Goal: Find specific page/section: Find specific page/section

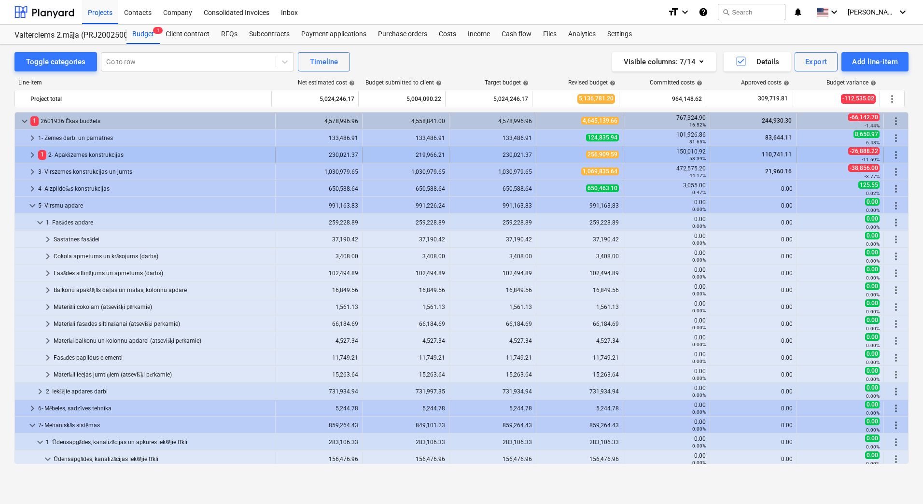
click at [31, 156] on span "keyboard_arrow_right" at bounding box center [33, 155] width 12 height 12
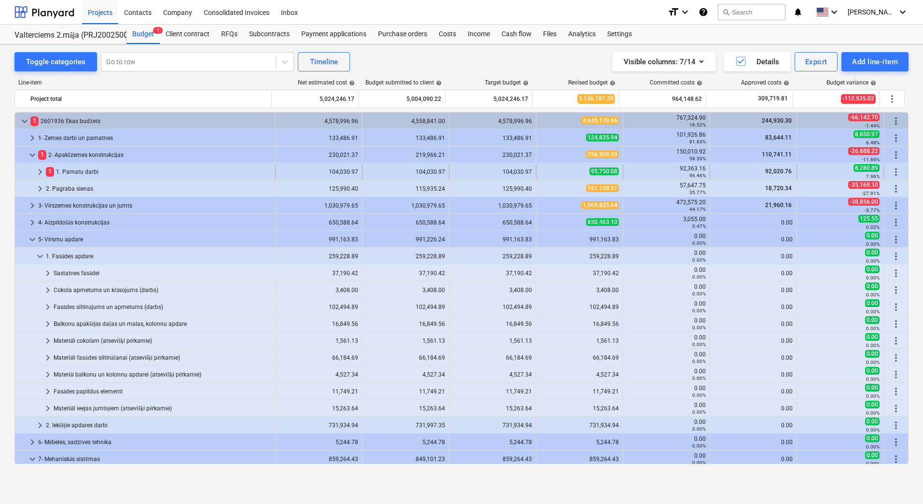
click at [38, 169] on span "keyboard_arrow_right" at bounding box center [40, 172] width 12 height 12
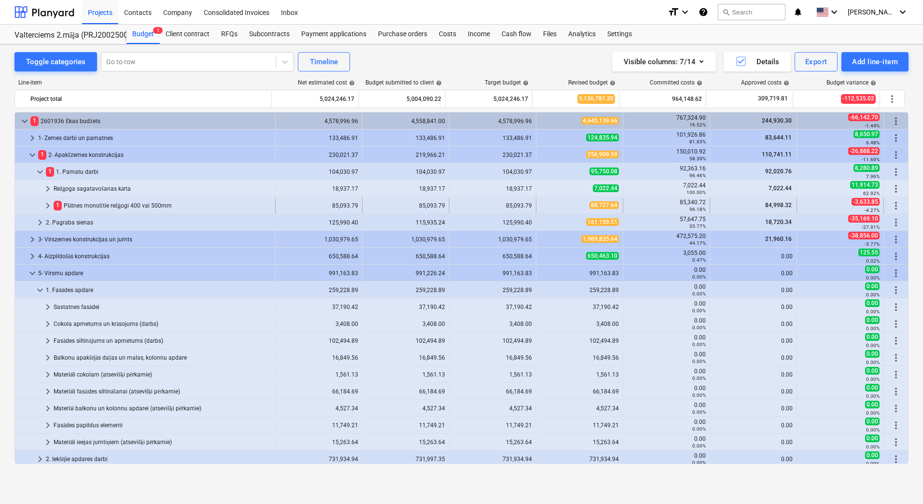
click at [45, 203] on span "keyboard_arrow_right" at bounding box center [48, 206] width 12 height 12
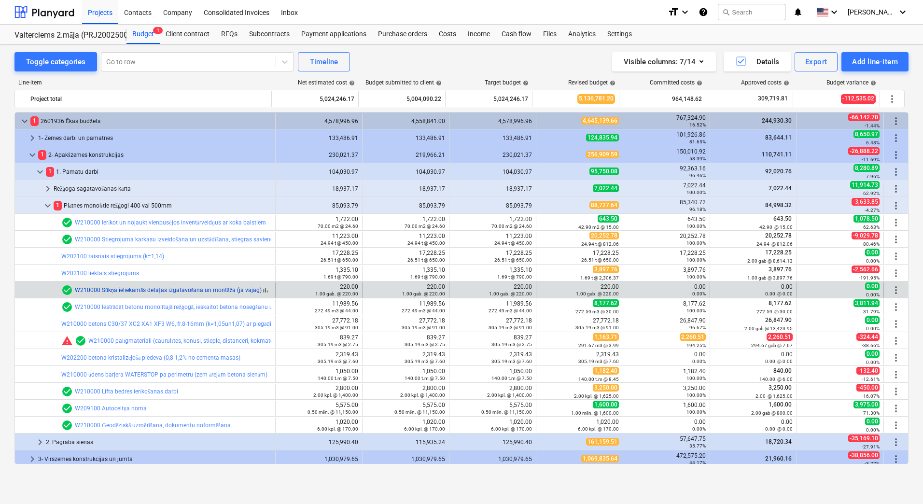
click at [123, 293] on link "W210000 Sūkņa ieliekamās detaļas izgatavošana un montāža (ja vajag)" at bounding box center [168, 290] width 187 height 7
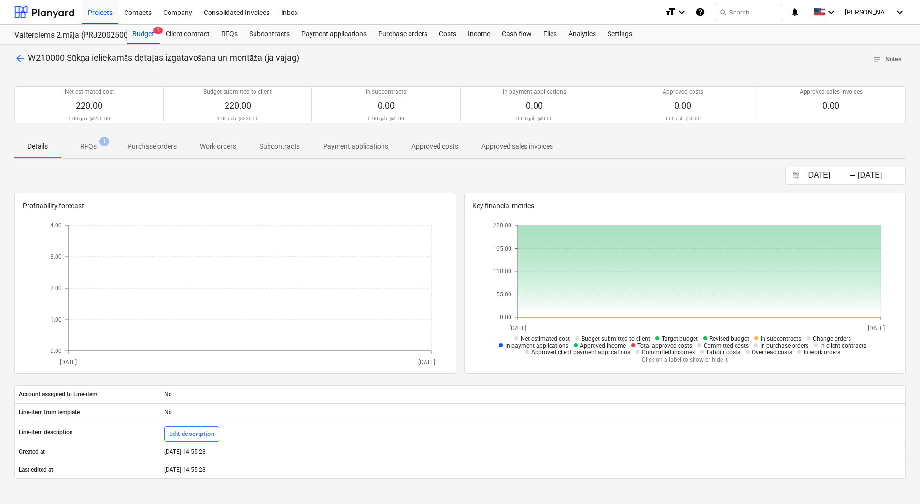
click at [92, 146] on p "RFQs" at bounding box center [88, 146] width 16 height 10
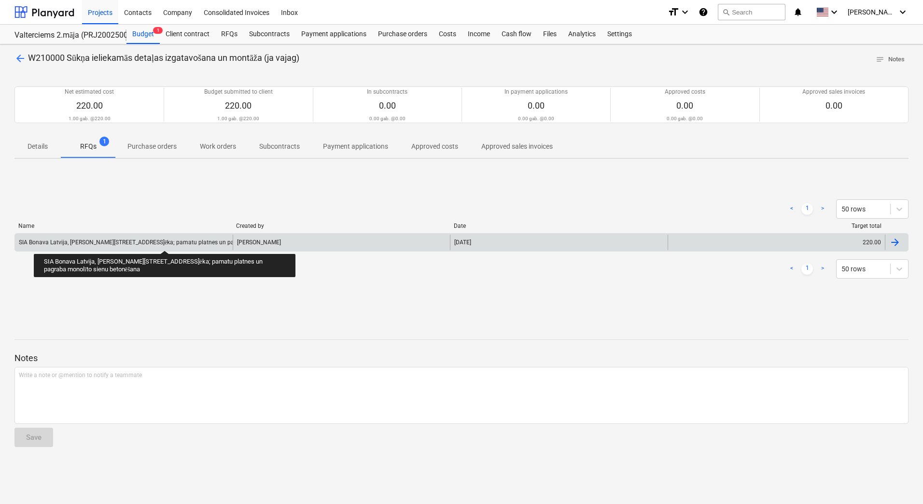
click at [165, 242] on div "SIA Bonava Latvija, [PERSON_NAME][STREET_ADDRESS]ēka; pamatu platnes un pagraba…" at bounding box center [170, 242] width 303 height 7
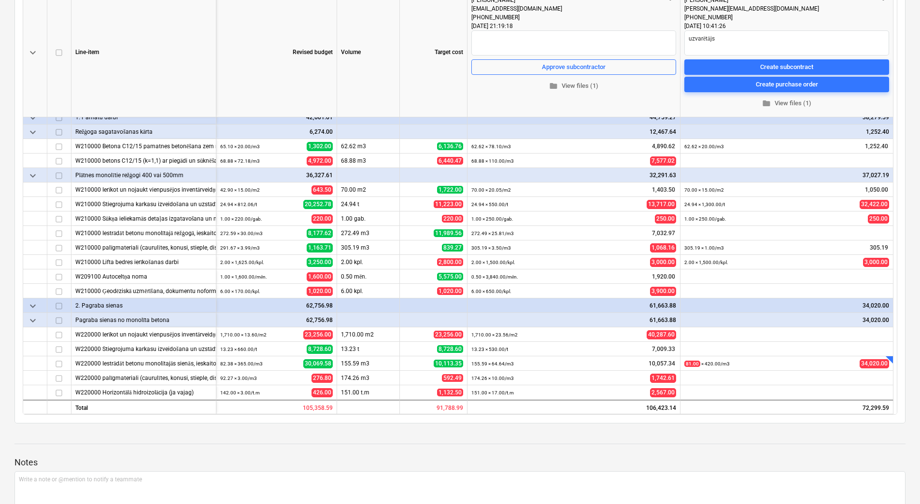
scroll to position [241, 0]
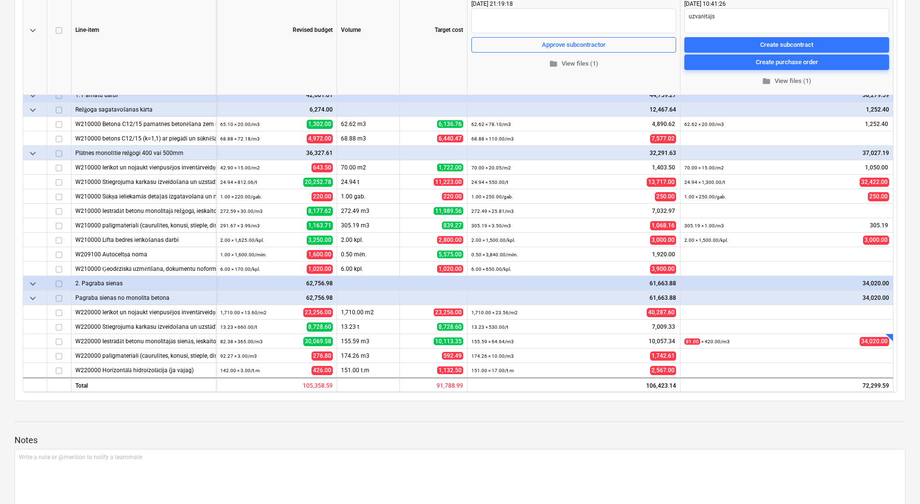
click at [11, 218] on div "SIA Bonava [GEOGRAPHIC_DATA], [STREET_ADDRESS], 2.ēka; pamatu platnes un pagrab…" at bounding box center [460, 414] width 920 height 1127
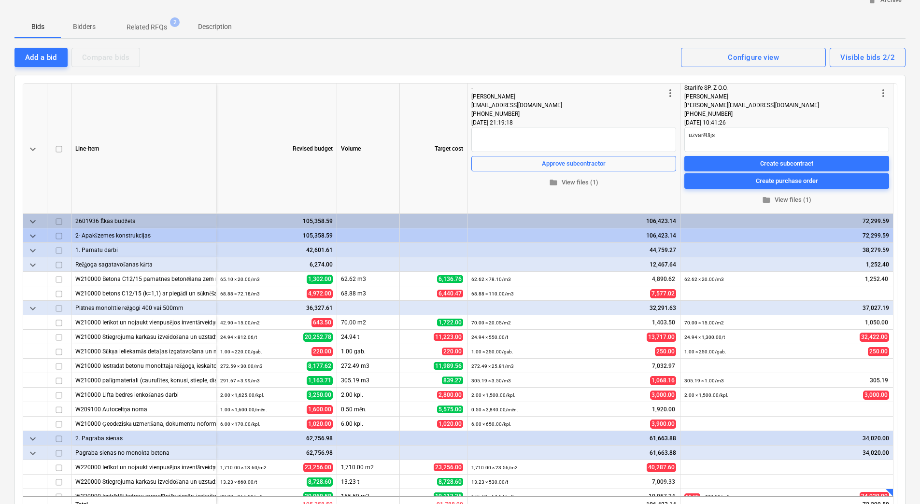
scroll to position [145, 0]
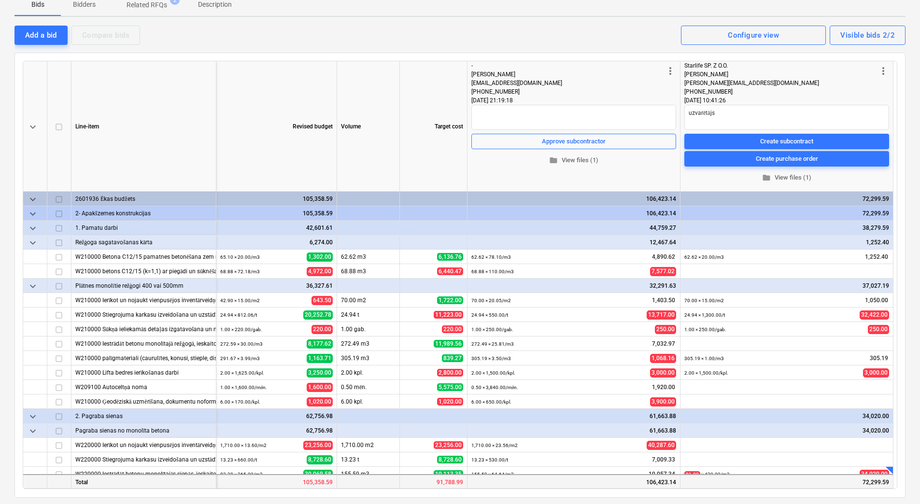
drag, startPoint x: 627, startPoint y: 482, endPoint x: 662, endPoint y: 479, distance: 35.4
drag, startPoint x: 597, startPoint y: 409, endPoint x: 724, endPoint y: 397, distance: 127.5
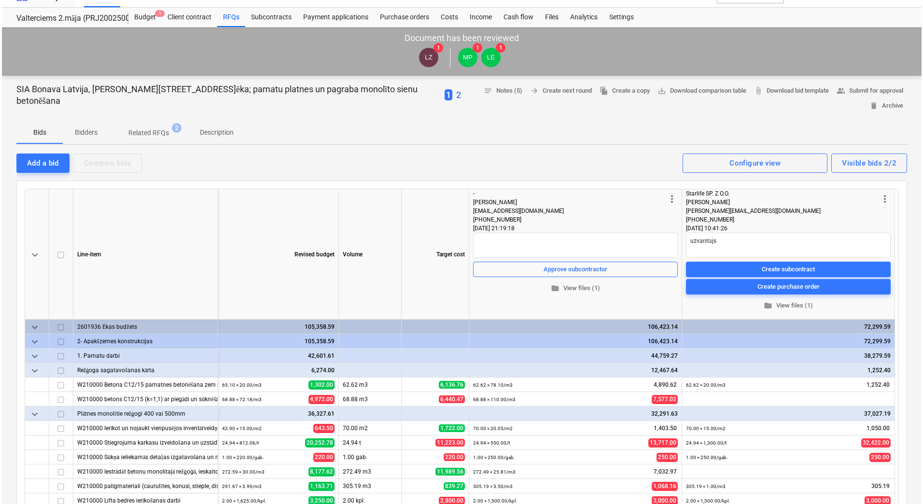
scroll to position [0, 0]
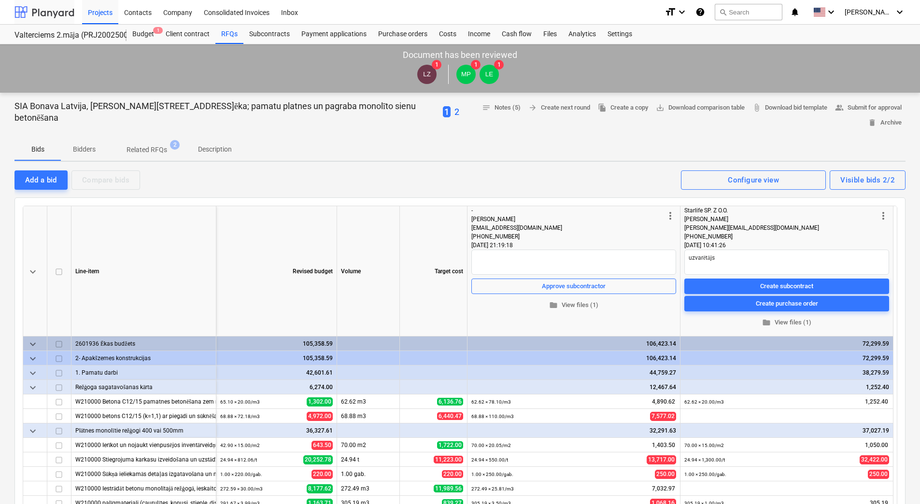
type textarea "x"
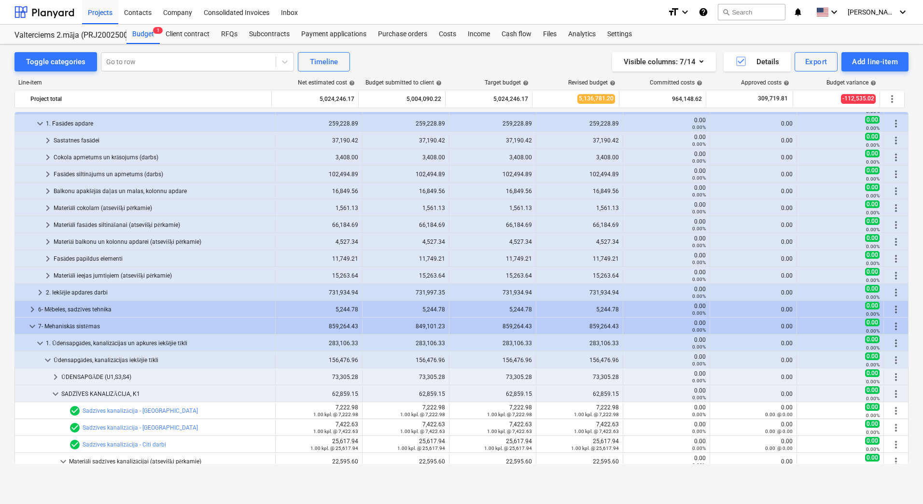
scroll to position [97, 0]
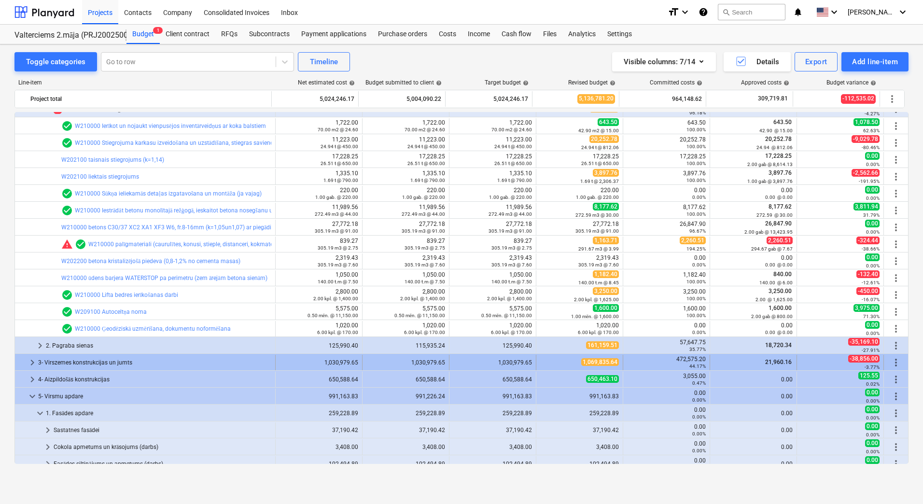
click at [32, 365] on span "keyboard_arrow_right" at bounding box center [33, 363] width 12 height 12
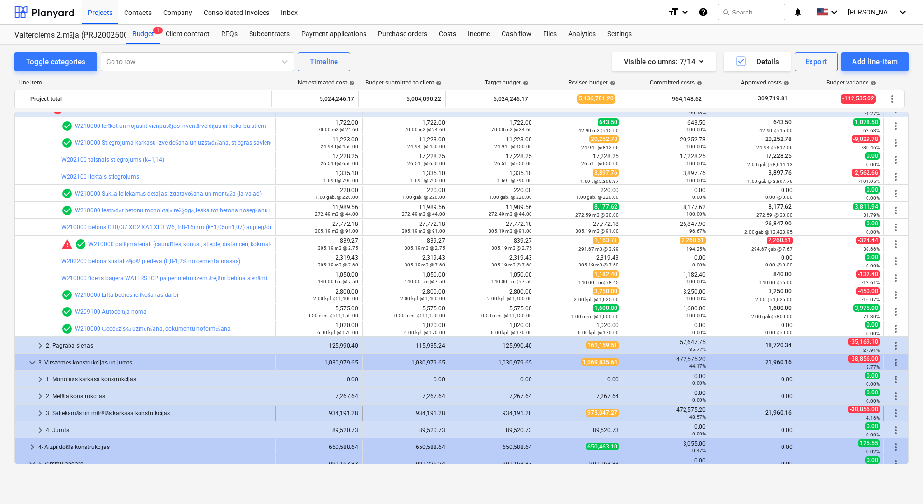
scroll to position [145, 0]
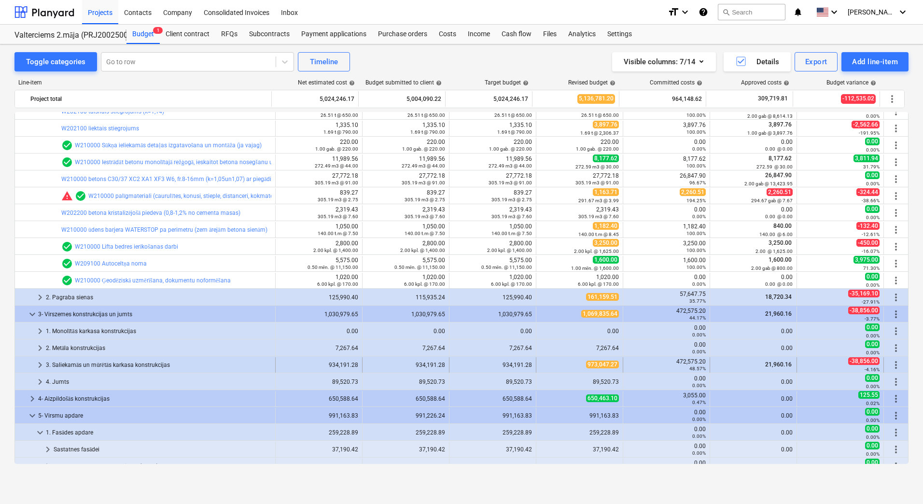
click at [78, 368] on div "3. Saliekamās un mūrētās karkasa konstrukcijas" at bounding box center [159, 364] width 226 height 15
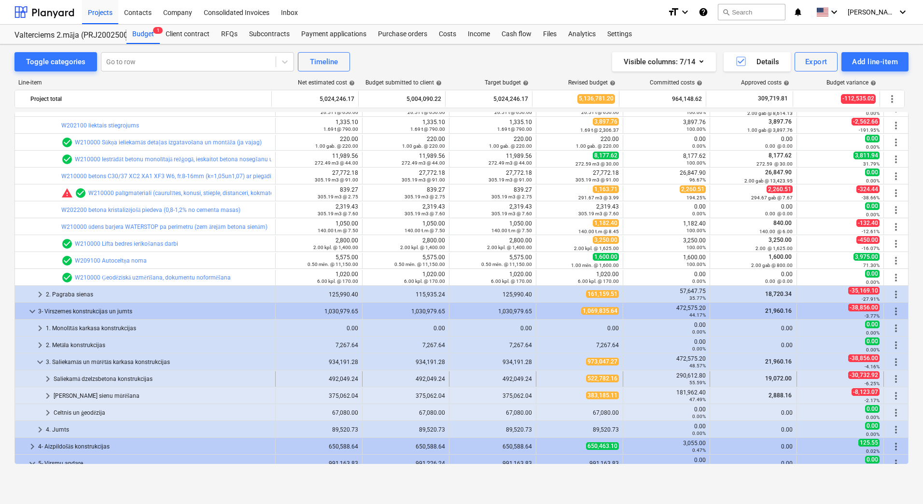
scroll to position [193, 0]
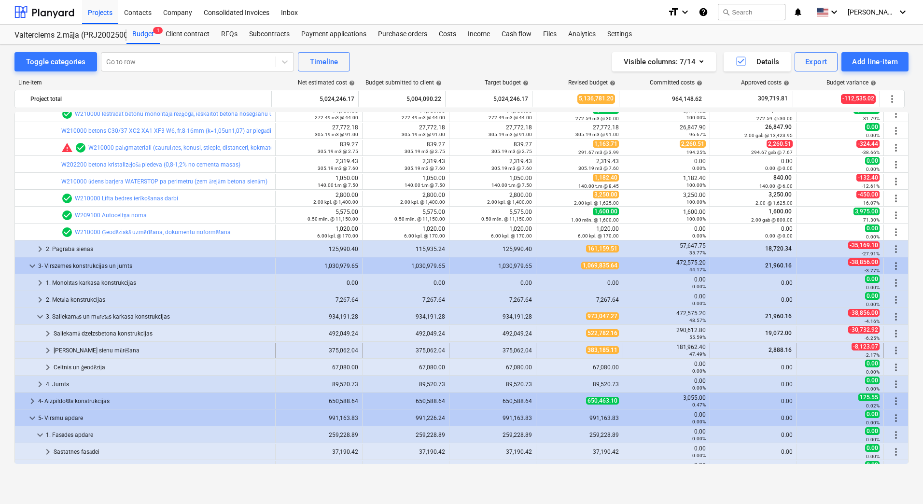
click at [84, 348] on div "[PERSON_NAME] sienu mūrēšana" at bounding box center [163, 350] width 218 height 15
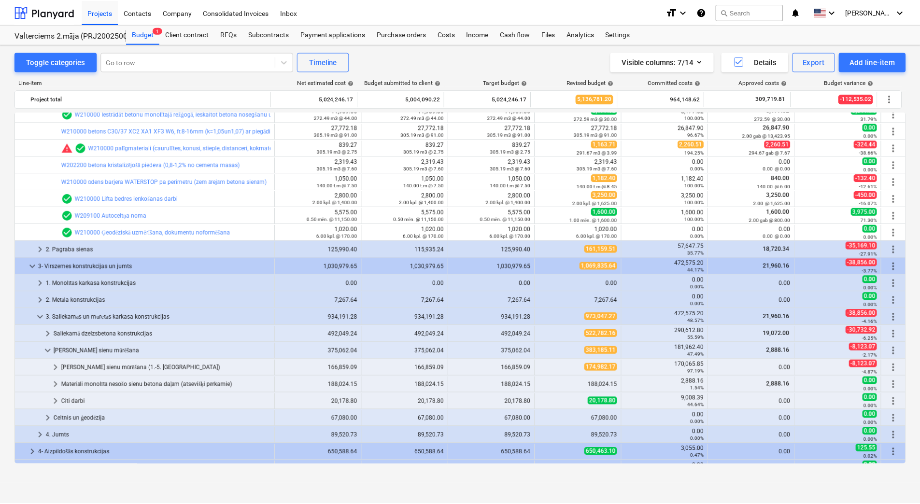
scroll to position [241, 0]
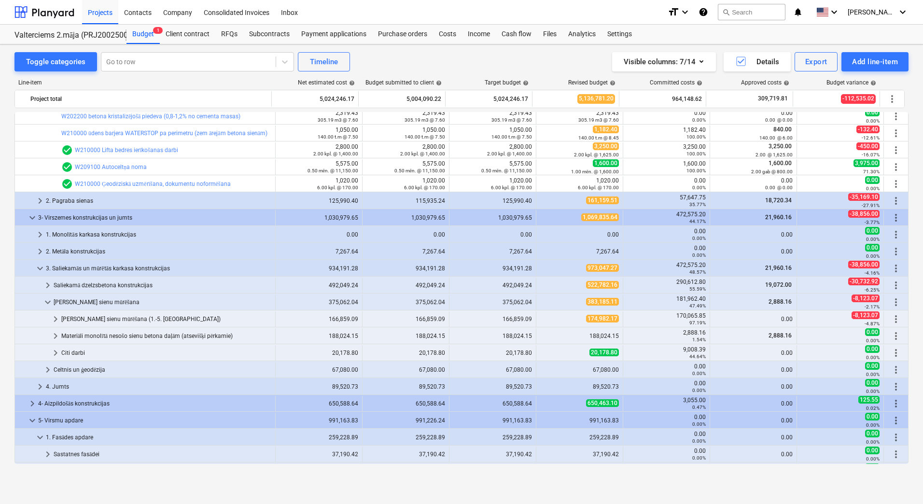
click at [102, 317] on div "[PERSON_NAME] sienu mūrēšana (1.-5. [GEOGRAPHIC_DATA])" at bounding box center [166, 318] width 210 height 15
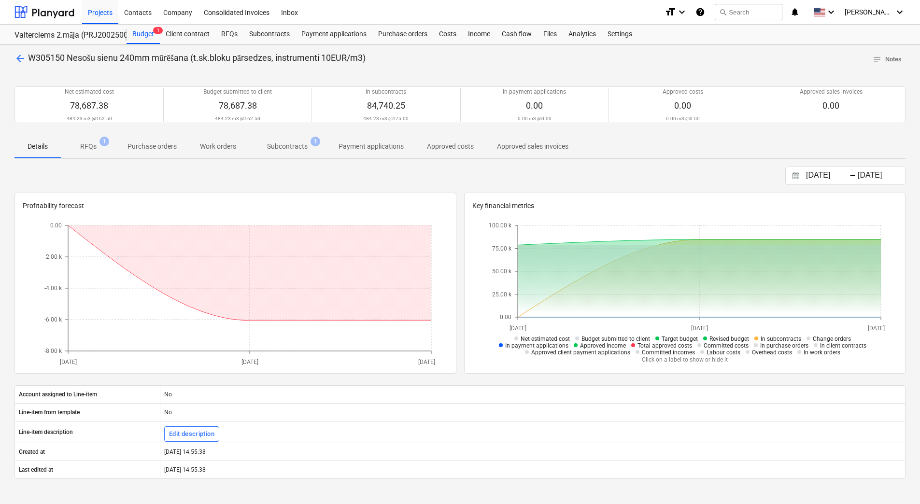
click at [285, 153] on span "Subcontracts 1" at bounding box center [287, 146] width 79 height 17
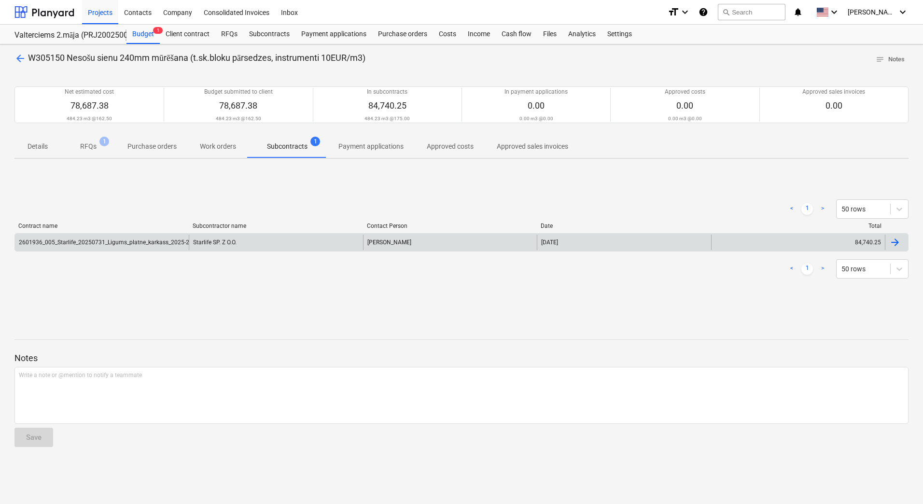
click at [159, 239] on div "2601936_005_Starlife_20250731_Ligums_platne_karkass_2025-2_EV44-2.karta.pdf" at bounding box center [127, 242] width 217 height 7
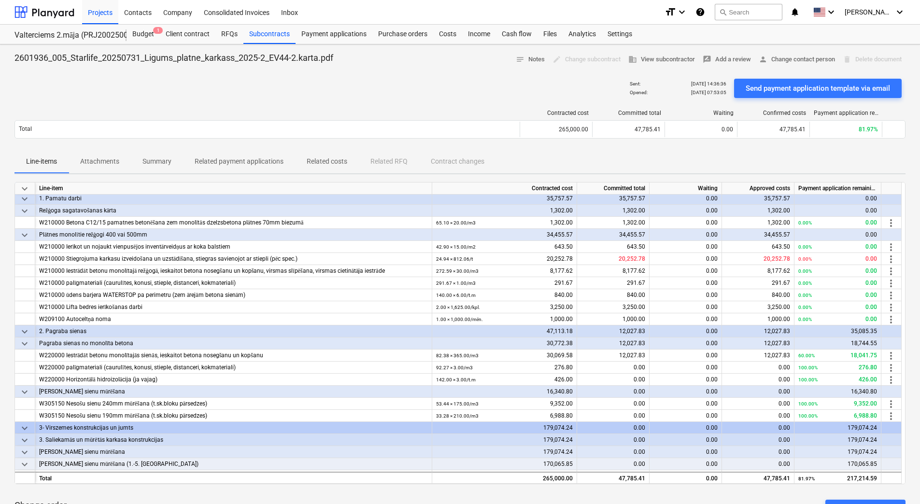
scroll to position [48, 0]
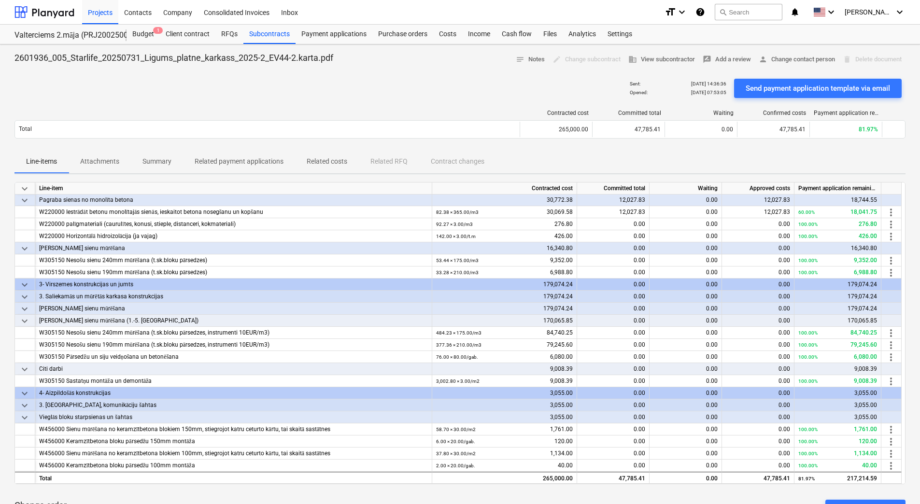
scroll to position [0, 0]
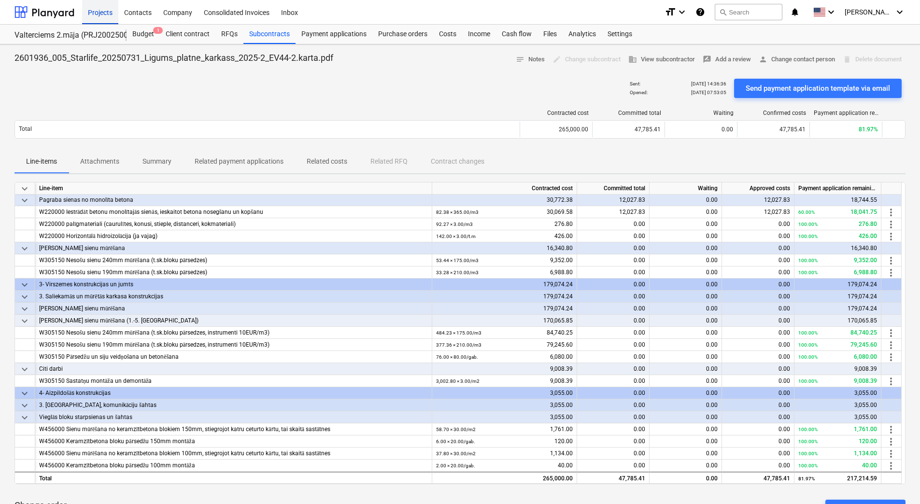
click at [108, 6] on div "Projects" at bounding box center [100, 12] width 36 height 25
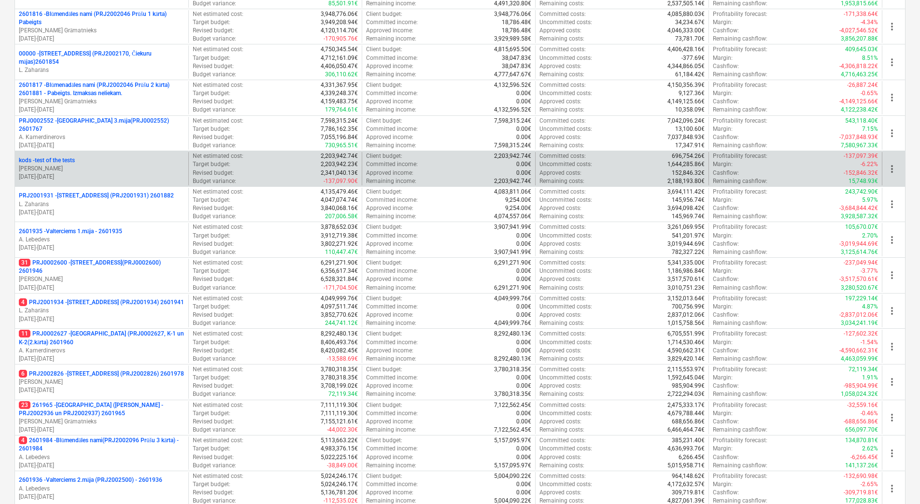
scroll to position [263, 0]
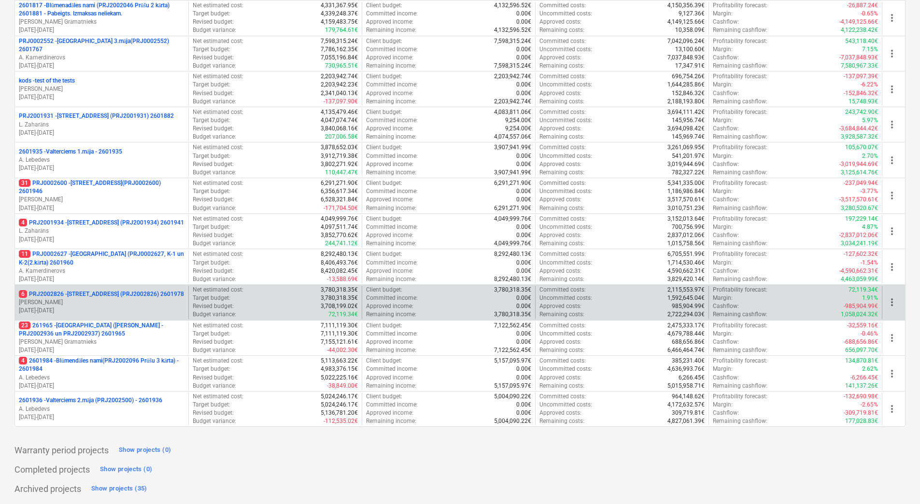
click at [79, 290] on p "6 PRJ2002826 - [STREET_ADDRESS] (PRJ2002826) 2601978" at bounding box center [101, 294] width 165 height 8
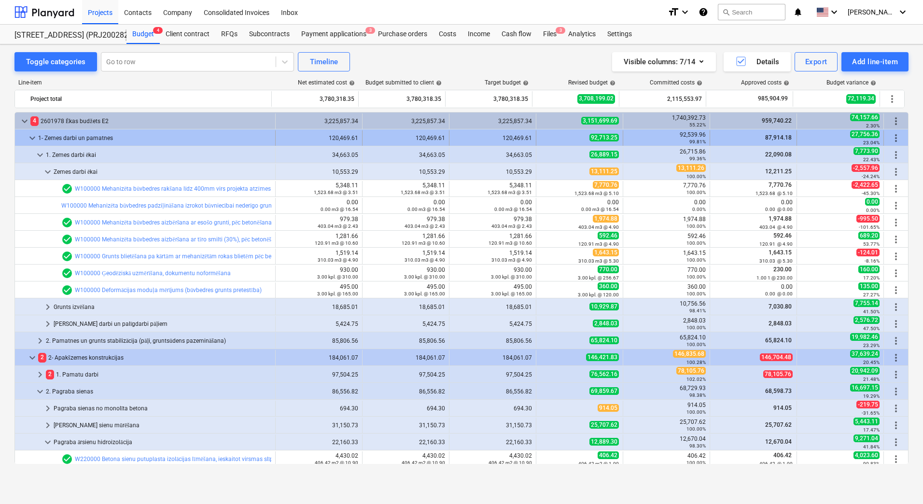
click at [33, 141] on span "keyboard_arrow_down" at bounding box center [33, 138] width 12 height 12
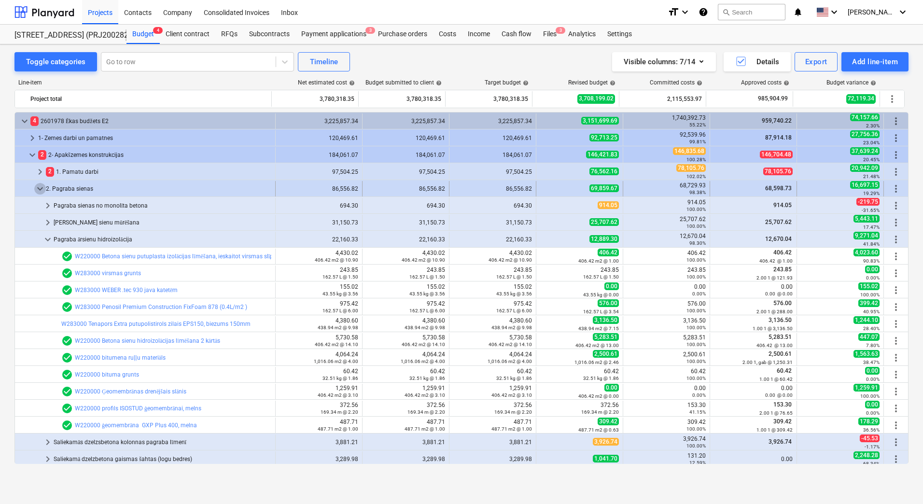
click at [39, 187] on span "keyboard_arrow_down" at bounding box center [40, 189] width 12 height 12
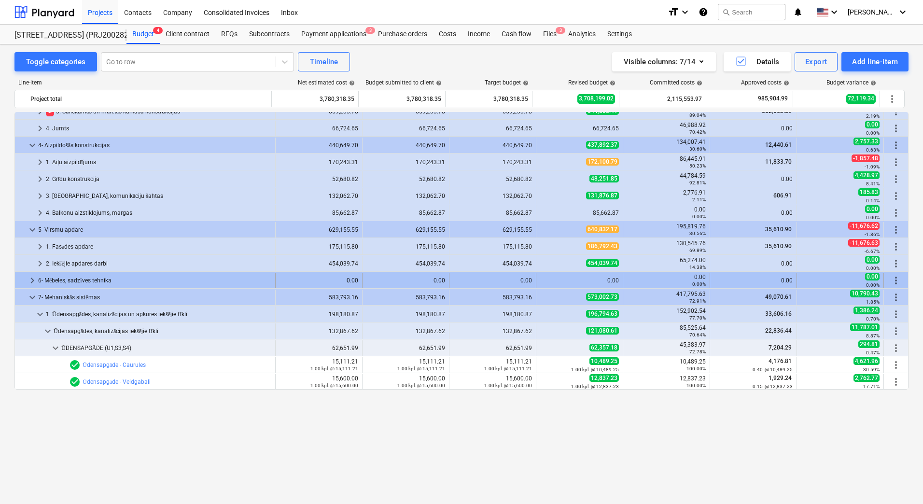
scroll to position [48, 0]
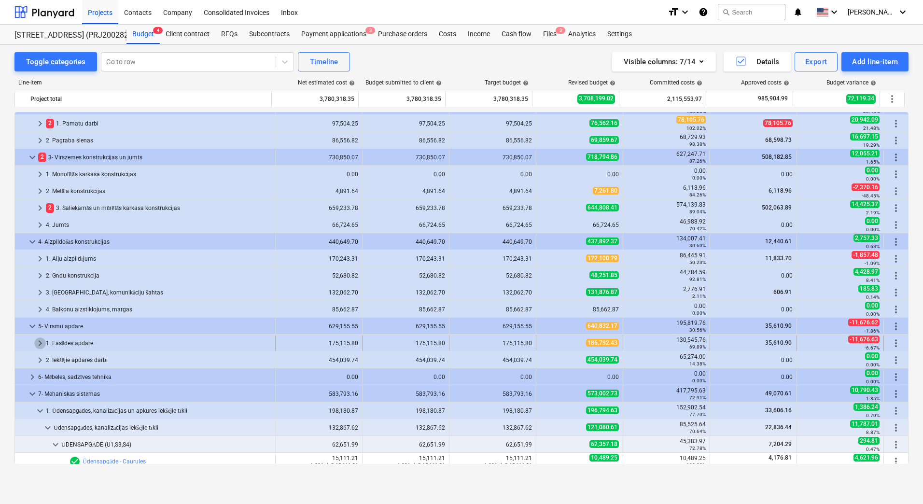
click at [41, 343] on span "keyboard_arrow_right" at bounding box center [40, 344] width 12 height 12
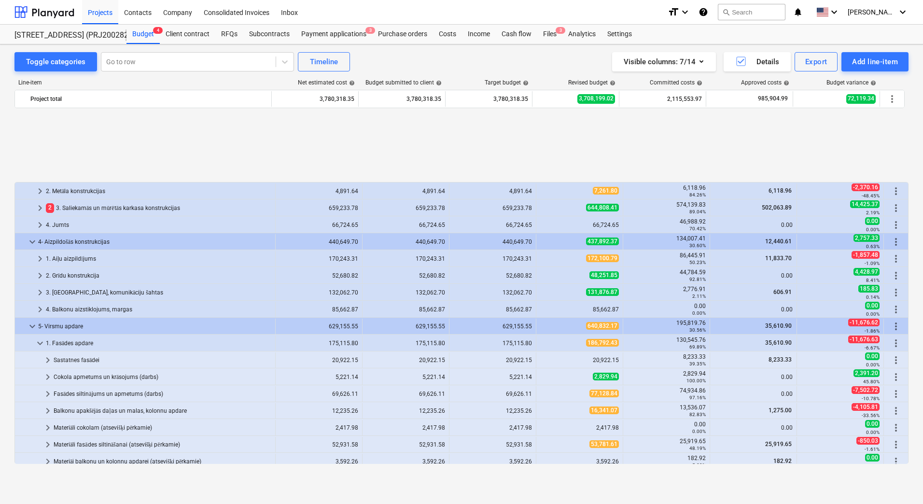
scroll to position [145, 0]
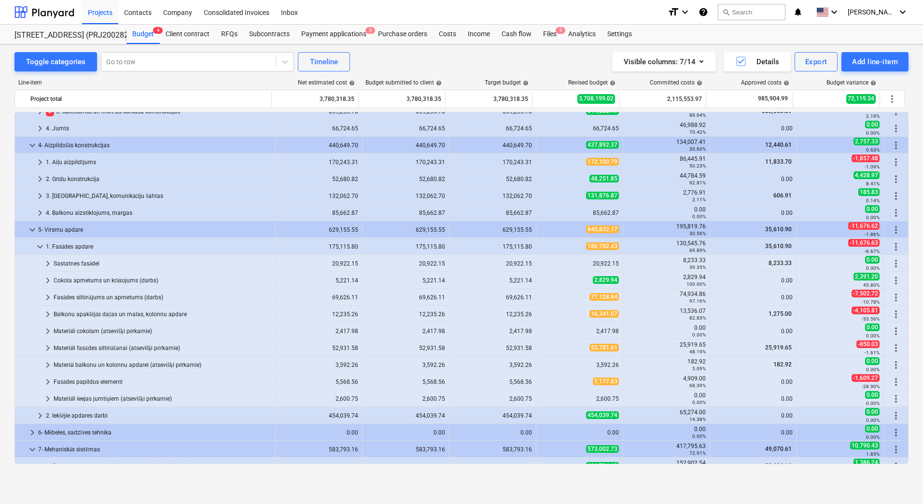
click at [5, 84] on div "Toggle categories Go to row Timeline Visible columns : 7/14 Details Export Add …" at bounding box center [461, 263] width 923 height 439
click at [8, 94] on div "Toggle categories Go to row Timeline Visible columns : 7/14 Details Export Add …" at bounding box center [461, 263] width 923 height 439
click at [5, 120] on div "Toggle categories Go to row Timeline Visible columns : 7/14 Details Export Add …" at bounding box center [461, 263] width 923 height 439
click at [50, 263] on span "keyboard_arrow_right" at bounding box center [48, 264] width 12 height 12
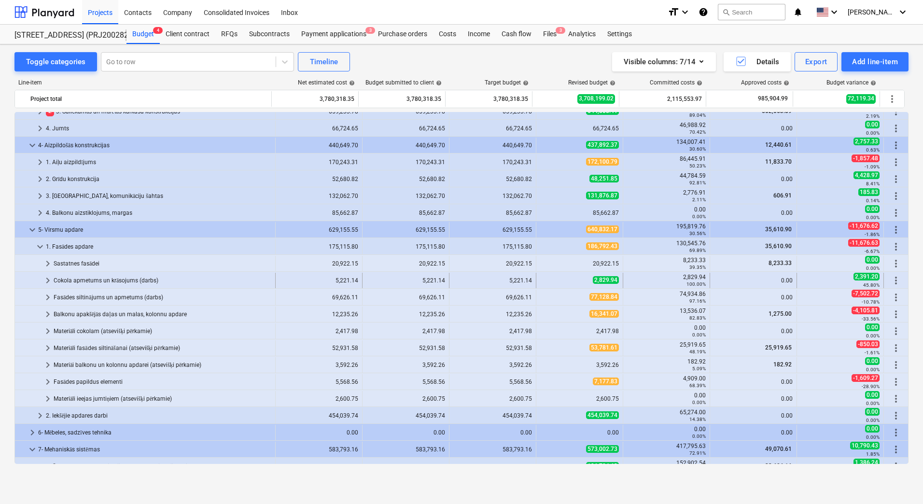
click at [49, 278] on span "keyboard_arrow_right" at bounding box center [48, 281] width 12 height 12
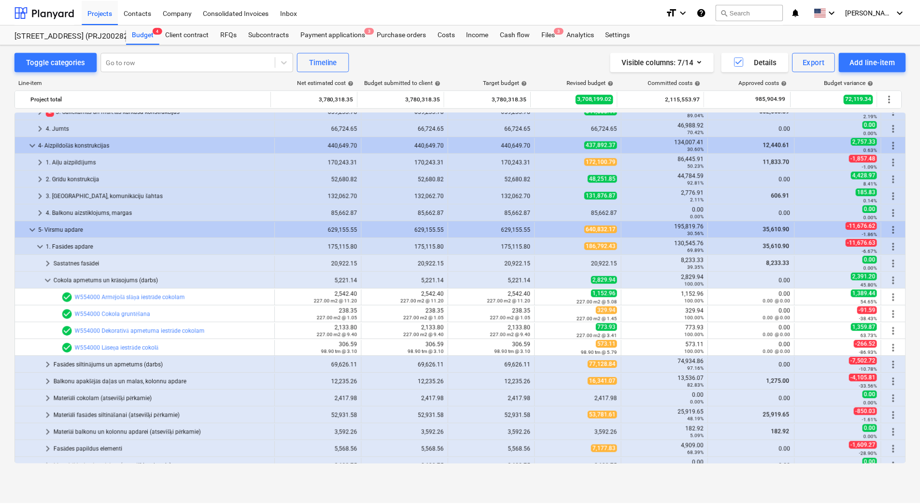
scroll to position [193, 0]
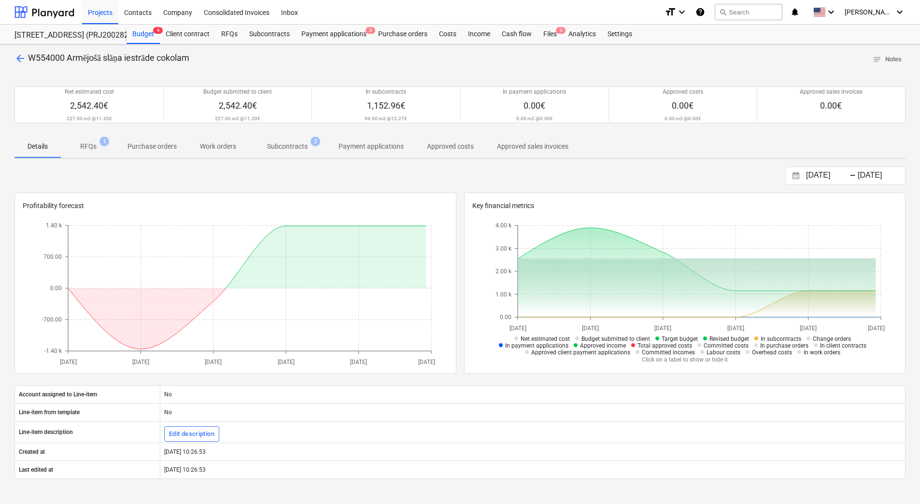
click at [290, 146] on p "Subcontracts" at bounding box center [287, 146] width 41 height 10
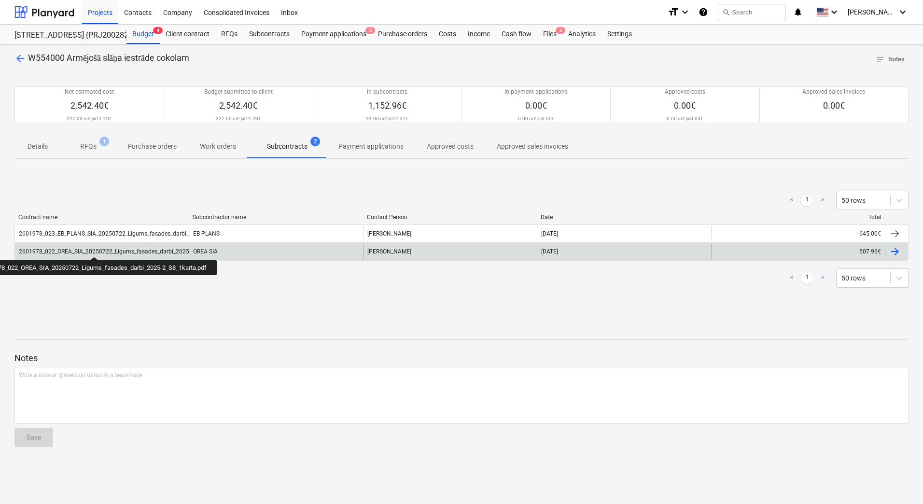
click at [96, 248] on div "2601978_022_OREA_SIA_20250722_Ligums_fasades_darbi_2025-2_S8_1karta.pdf" at bounding box center [126, 251] width 214 height 7
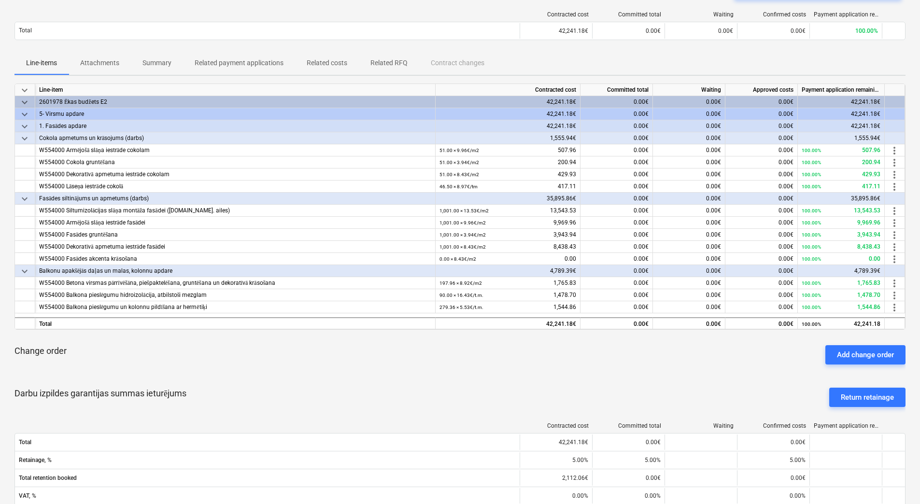
scroll to position [48, 0]
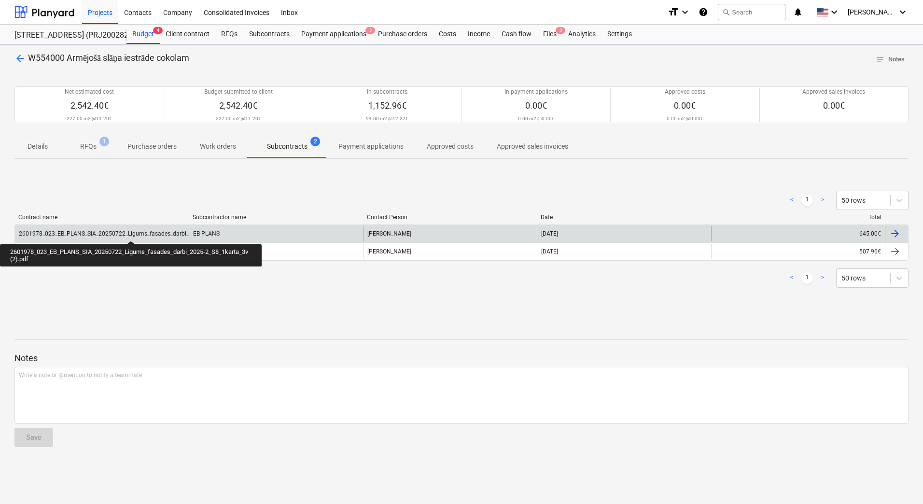
click at [131, 232] on div "2601978_023_EB_PLANS_SIA_20250722_Ligums_fasades_darbi_2025-2_S8_1karta_3v (2).…" at bounding box center [141, 233] width 244 height 7
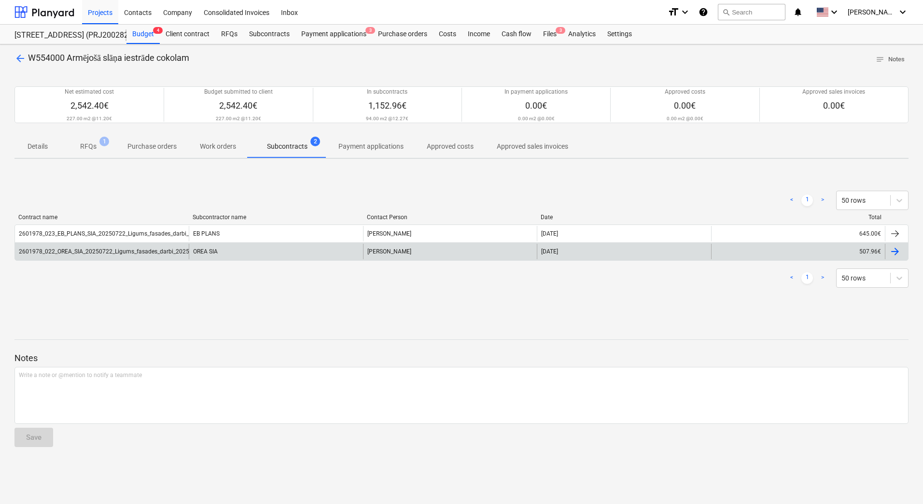
click at [133, 247] on div "2601978_022_OREA_SIA_20250722_Ligums_fasades_darbi_2025-2_S8_1karta.pdf" at bounding box center [102, 251] width 174 height 15
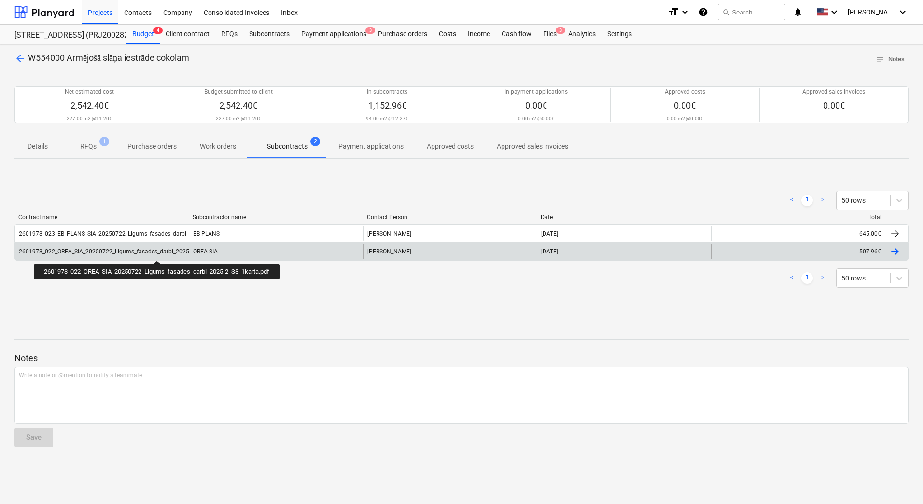
click at [159, 252] on div "2601978_022_OREA_SIA_20250722_Ligums_fasades_darbi_2025-2_S8_1karta.pdf" at bounding box center [126, 251] width 214 height 7
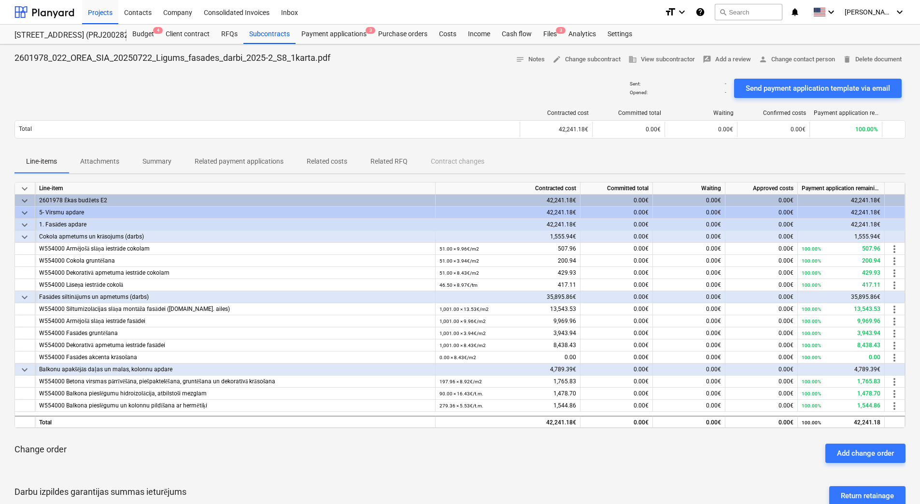
click at [98, 164] on p "Attachments" at bounding box center [99, 161] width 39 height 10
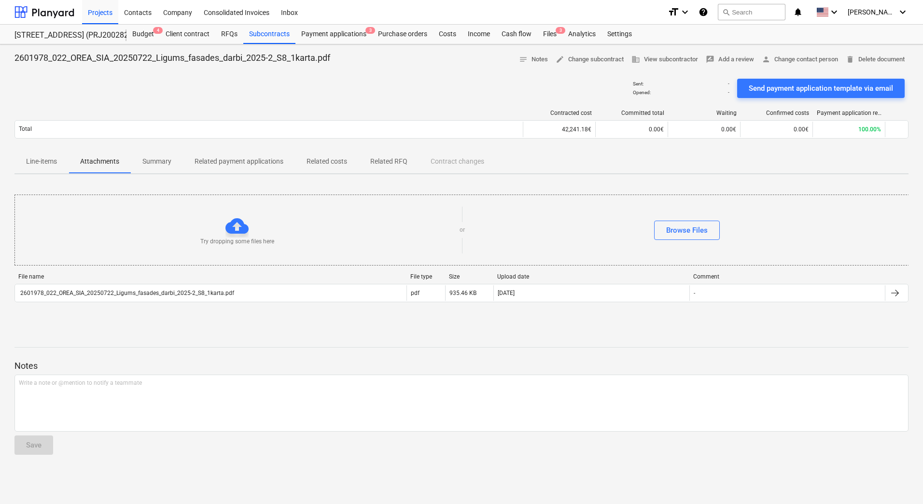
click at [45, 163] on p "Line-items" at bounding box center [41, 161] width 31 height 10
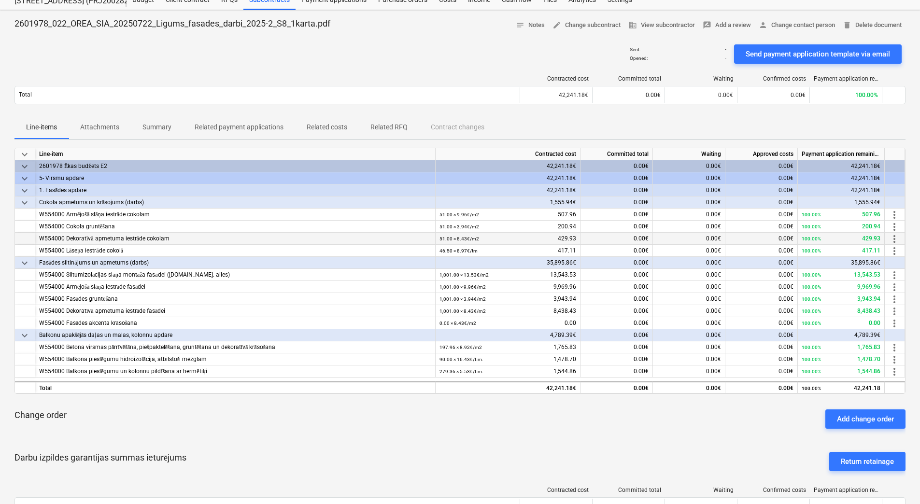
scroll to position [97, 0]
